Goal: Check status: Check status

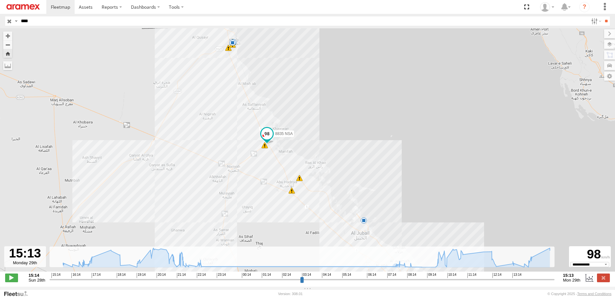
select select "**********"
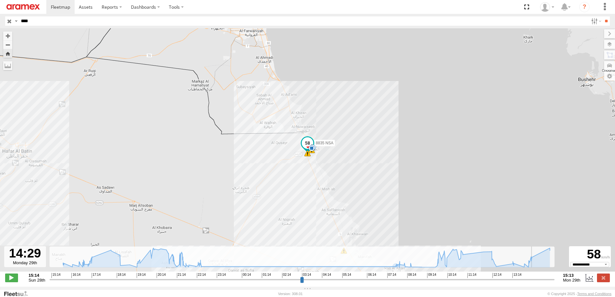
drag, startPoint x: 553, startPoint y: 285, endPoint x: 537, endPoint y: 283, distance: 16.1
click at [537, 283] on input "range" at bounding box center [302, 280] width 505 height 6
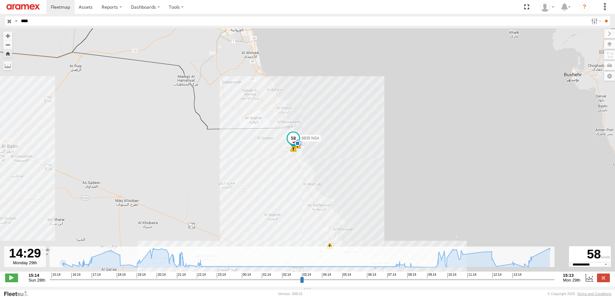
drag, startPoint x: 254, startPoint y: 191, endPoint x: 232, endPoint y: 183, distance: 24.0
click at [232, 183] on div "8835 NSA 15:14 Sun 15:45 Sun 16:38 Sun 16:58 Sun 17:04 Sun 18:00 Sun 19:56 Sun …" at bounding box center [307, 153] width 615 height 250
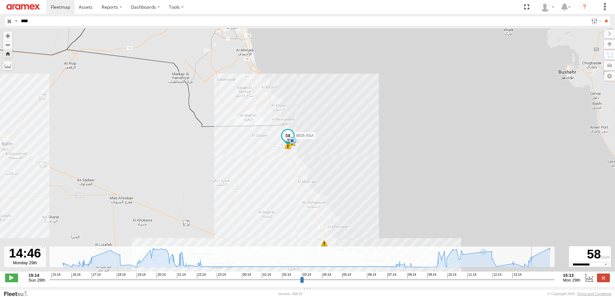
drag, startPoint x: 539, startPoint y: 284, endPoint x: 543, endPoint y: 283, distance: 4.3
click at [543, 283] on input "range" at bounding box center [302, 280] width 505 height 6
drag, startPoint x: 543, startPoint y: 283, endPoint x: 548, endPoint y: 283, distance: 4.5
click at [548, 283] on input "range" at bounding box center [302, 280] width 505 height 6
click at [551, 283] on input "range" at bounding box center [302, 280] width 505 height 6
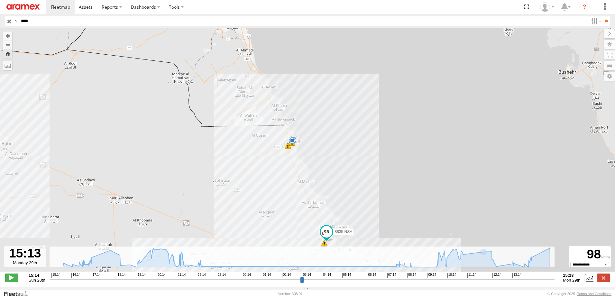
drag, startPoint x: 551, startPoint y: 283, endPoint x: 558, endPoint y: 283, distance: 7.4
click at [555, 283] on input "range" at bounding box center [302, 280] width 505 height 6
type input "**********"
drag, startPoint x: 552, startPoint y: 284, endPoint x: 558, endPoint y: 283, distance: 5.6
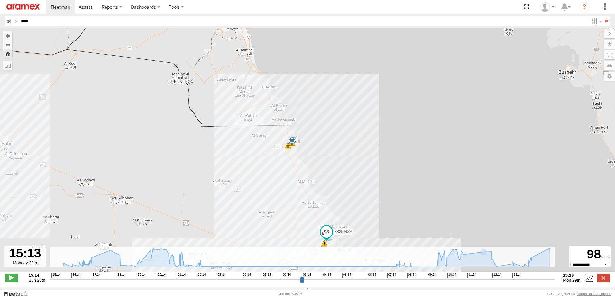
click at [555, 283] on input "range" at bounding box center [302, 280] width 505 height 6
